Goal: Task Accomplishment & Management: Use online tool/utility

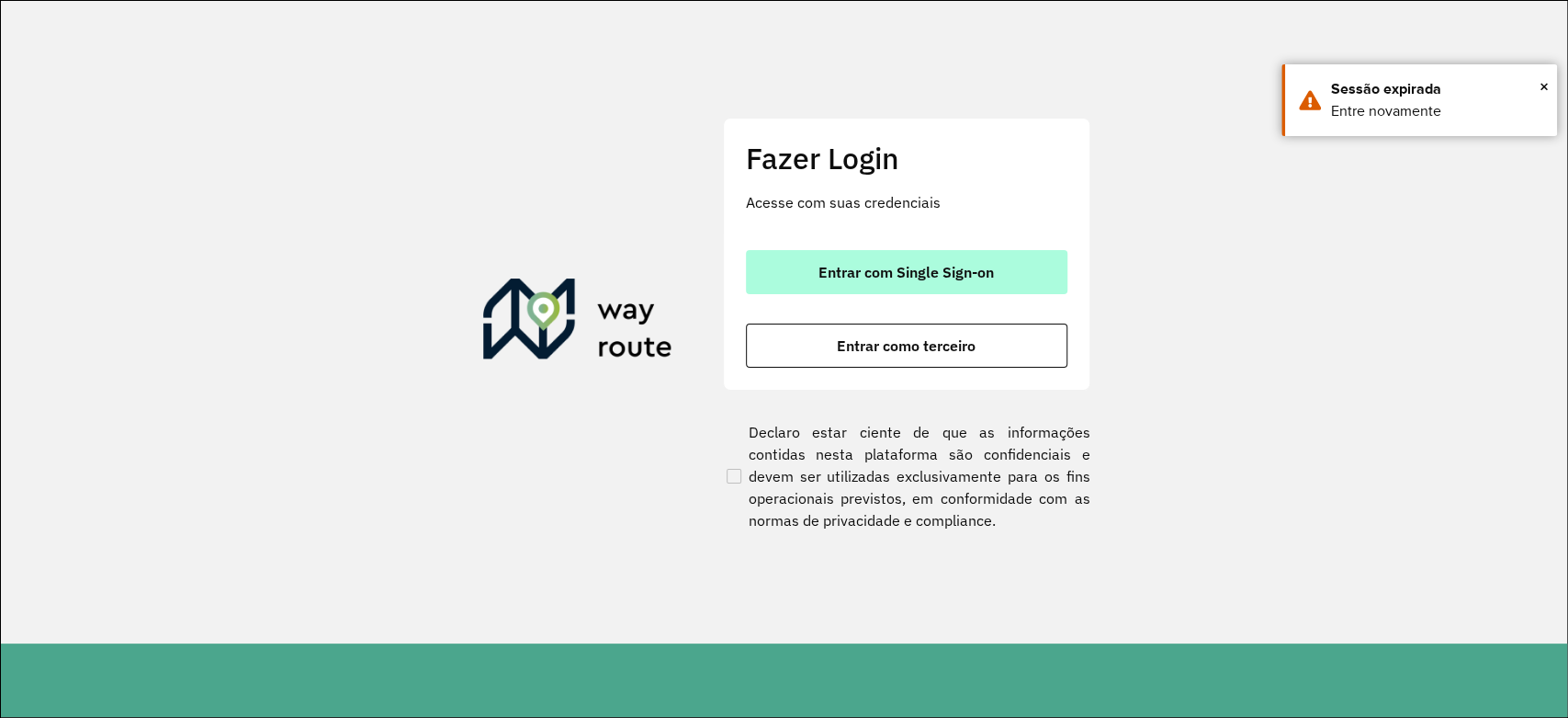
click at [934, 272] on span "Entrar com Single Sign-on" at bounding box center [906, 271] width 175 height 15
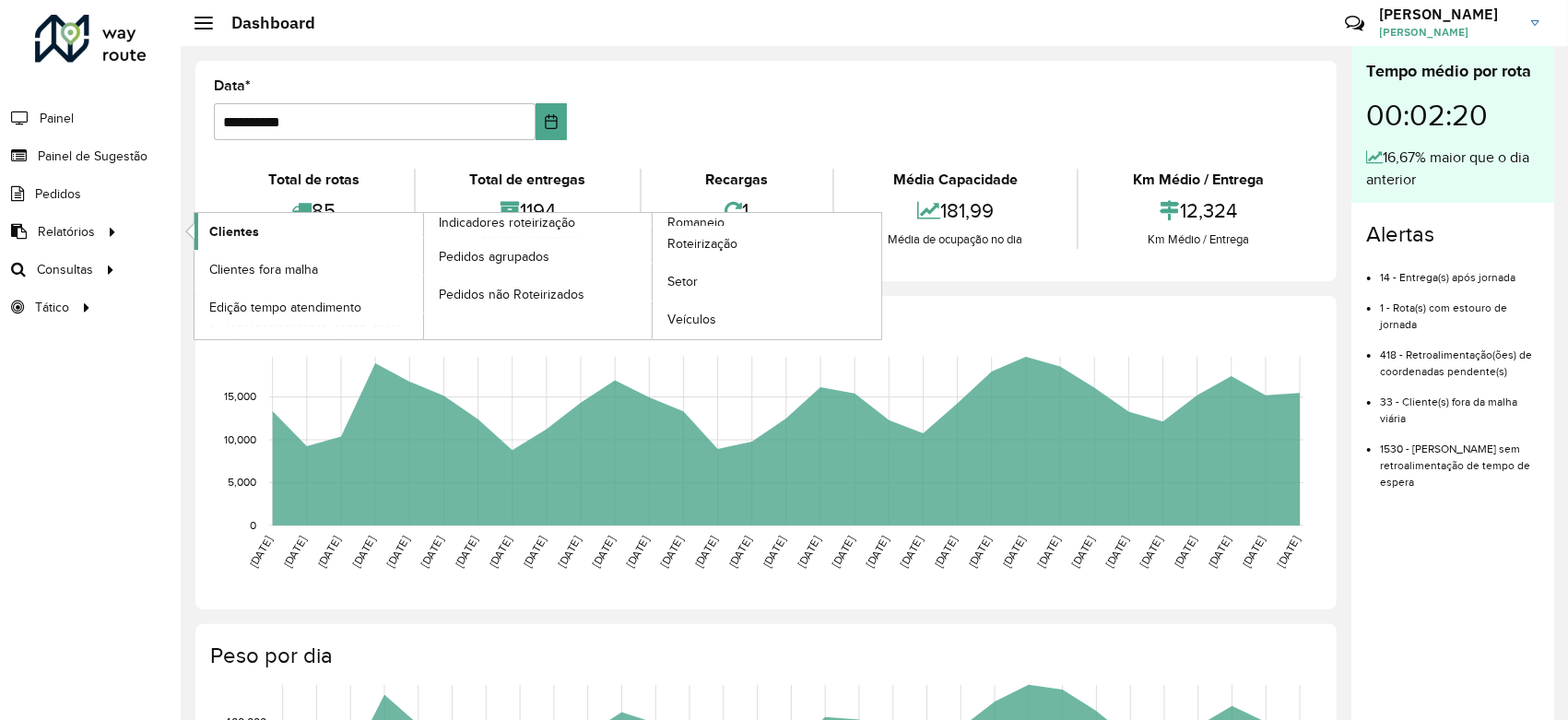
click at [327, 228] on link "Clientes" at bounding box center [308, 230] width 228 height 37
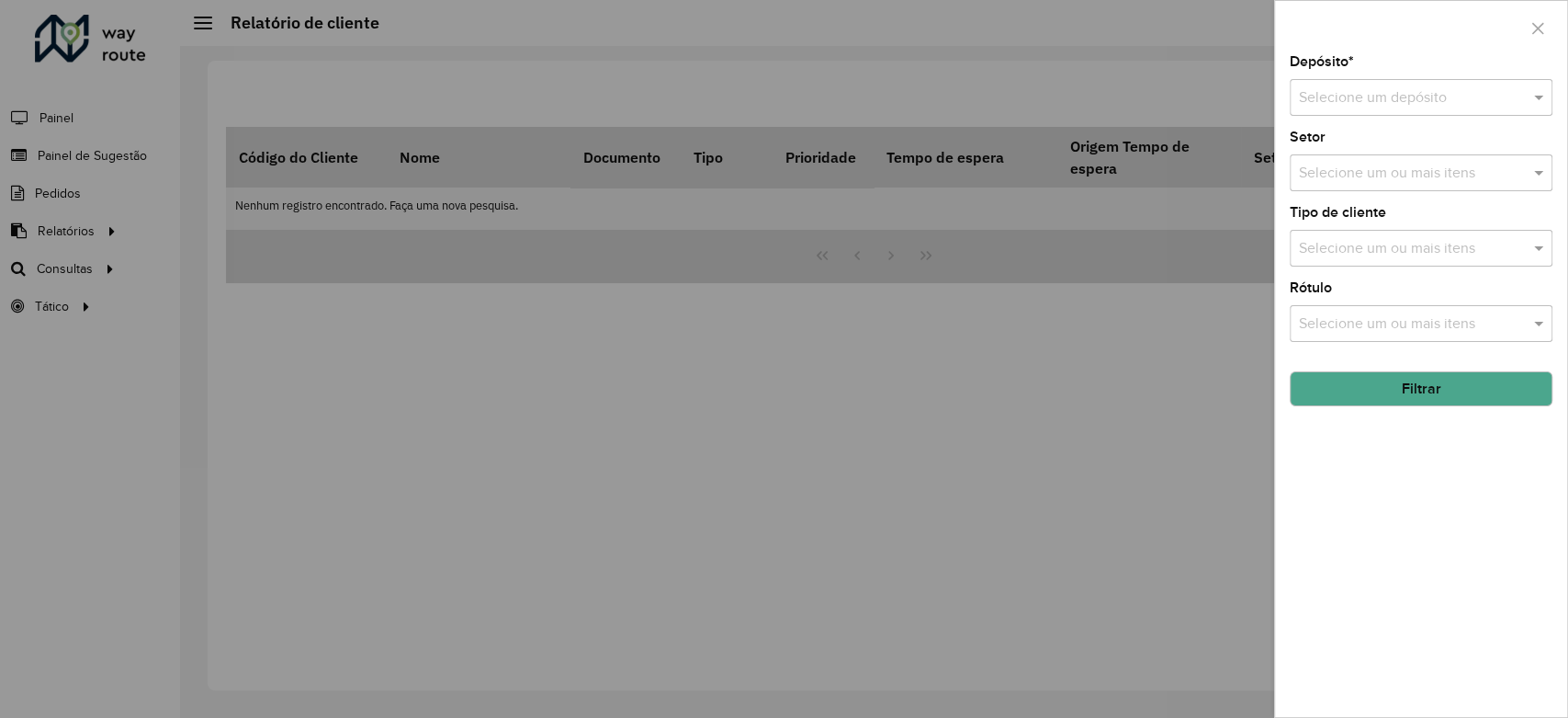
click at [1398, 86] on div "Selecione um depósito" at bounding box center [1421, 96] width 262 height 37
click at [1345, 145] on span "CDL Salto" at bounding box center [1330, 150] width 64 height 16
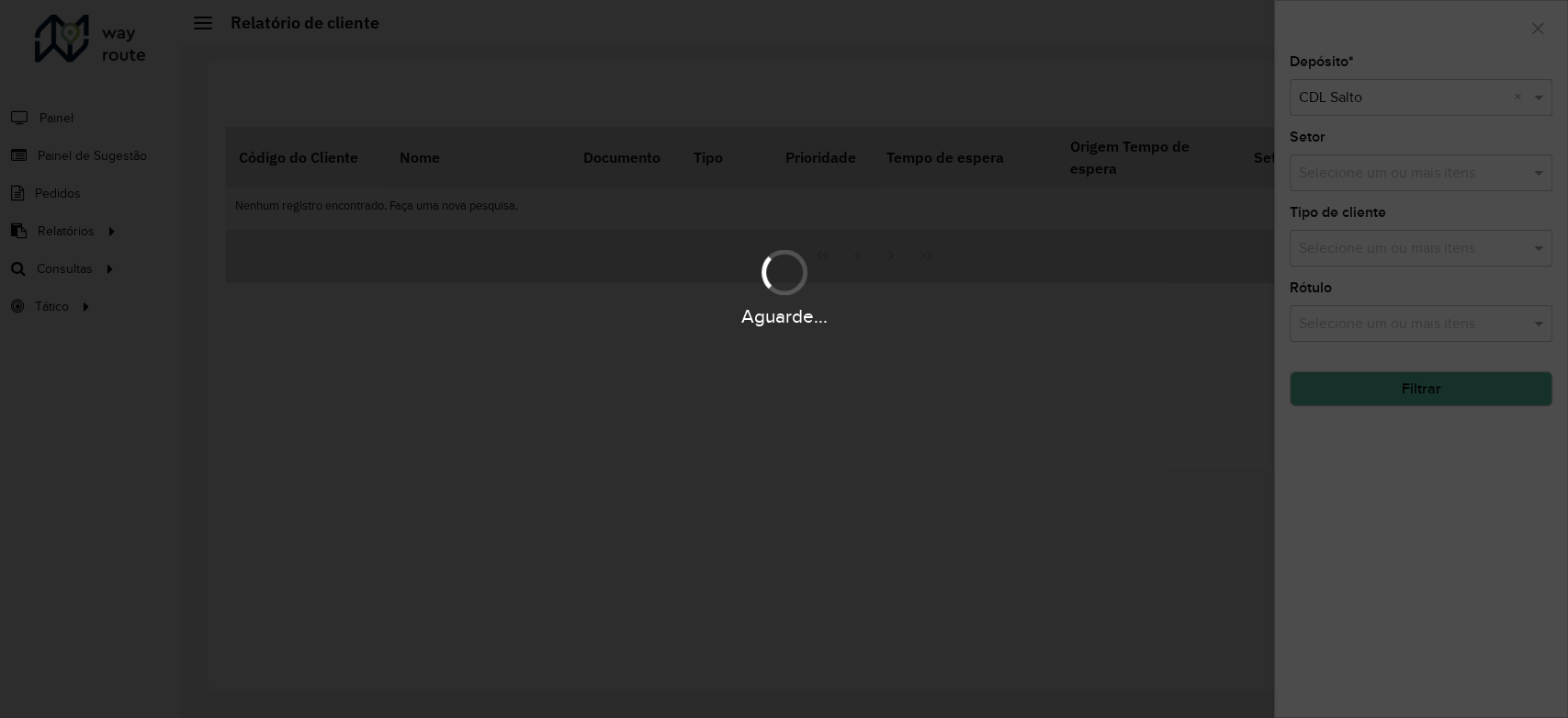
click at [1404, 395] on div "Aguarde..." at bounding box center [784, 359] width 1568 height 718
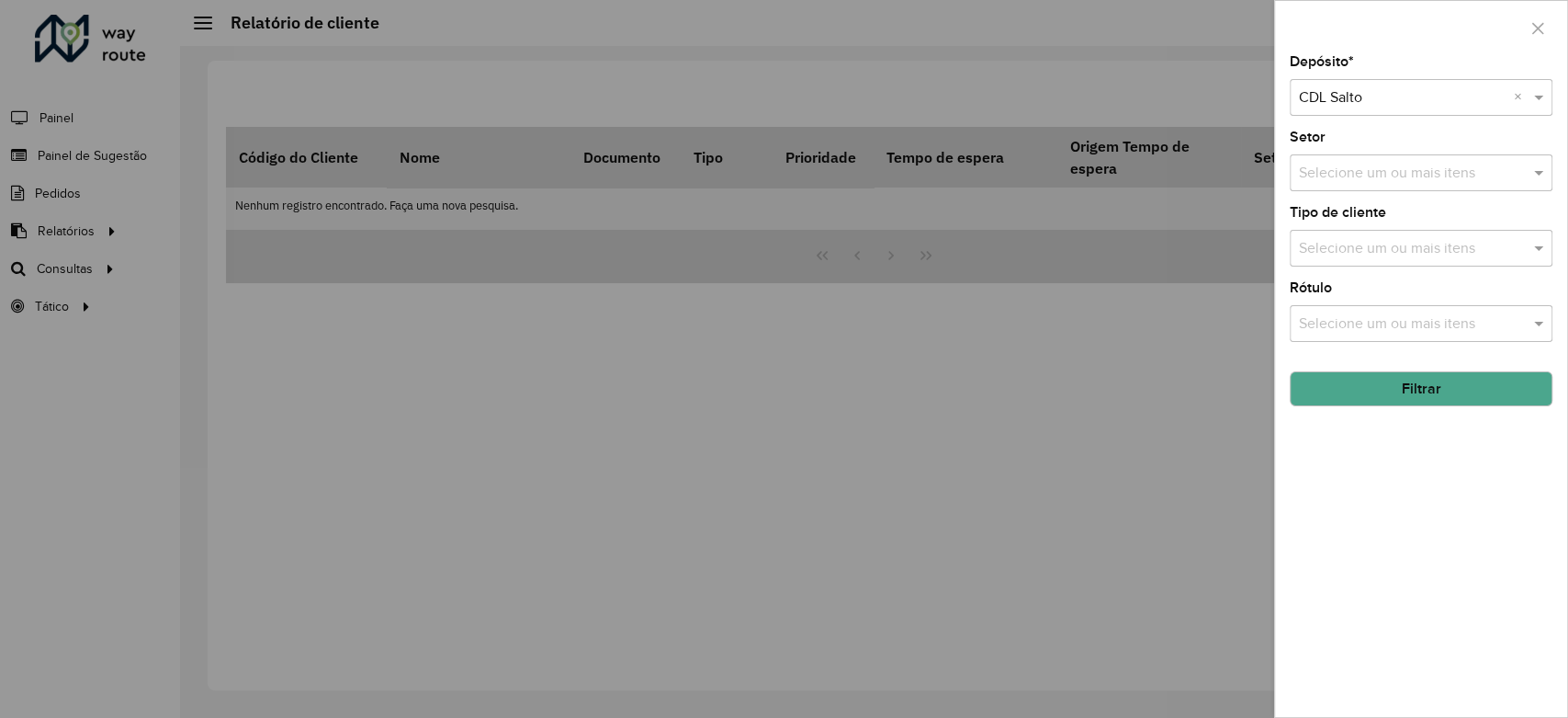
click at [1404, 395] on button "Filtrar" at bounding box center [1421, 388] width 262 height 35
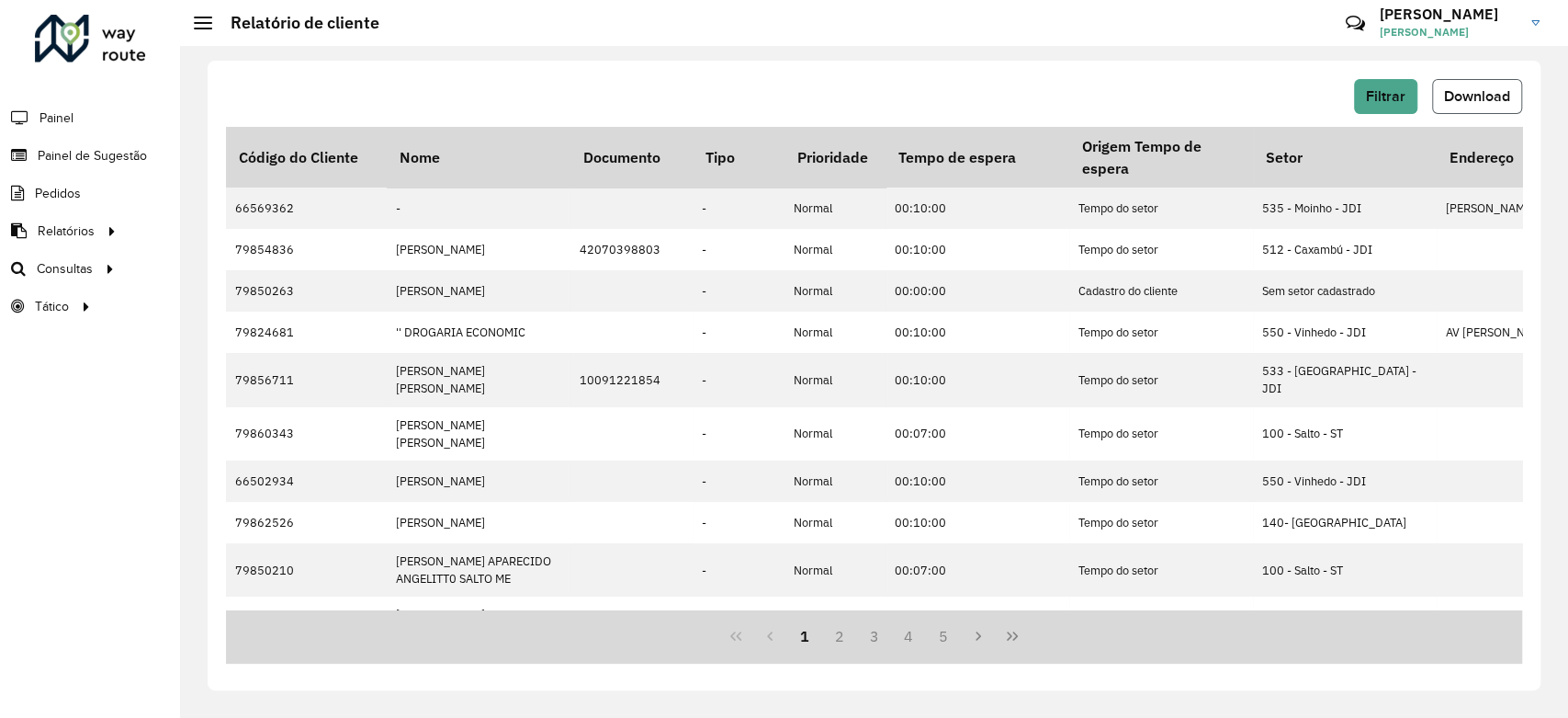
click at [1457, 92] on span "Download" at bounding box center [1478, 96] width 67 height 16
